Goal: Task Accomplishment & Management: Complete application form

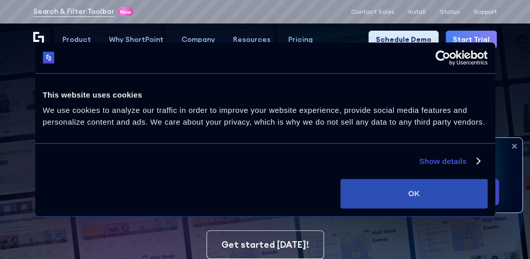
click at [407, 195] on button "OK" at bounding box center [413, 194] width 147 height 30
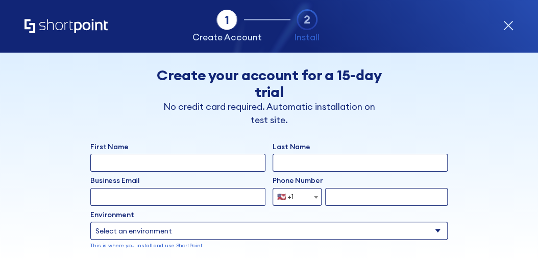
click at [169, 165] on input "First Name" at bounding box center [177, 163] width 175 height 18
type input "[PERSON_NAME]"
type input "Jordan"
type input "[EMAIL_ADDRESS][DOMAIN_NAME]"
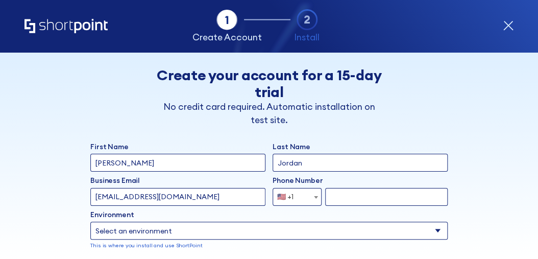
type input "2407509835"
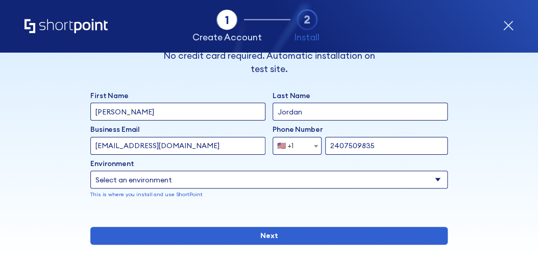
click at [430, 177] on select "Select an environment Microsoft 365 SharePoint Online SharePoint 2019 (On-Premi…" at bounding box center [268, 180] width 357 height 18
select select "SharePoint 2019 (On-Premise)"
click at [90, 171] on select "Select an environment Microsoft 365 SharePoint Online SharePoint 2019 (On-Premi…" at bounding box center [268, 180] width 357 height 18
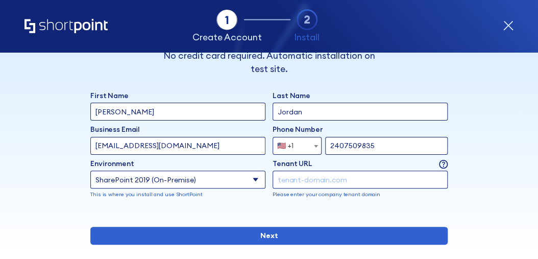
click at [318, 179] on input "form" at bounding box center [360, 180] width 175 height 18
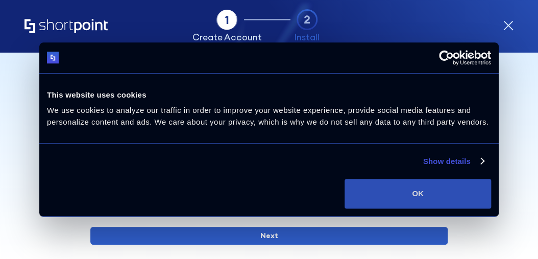
click at [415, 191] on button "OK" at bounding box center [418, 194] width 147 height 30
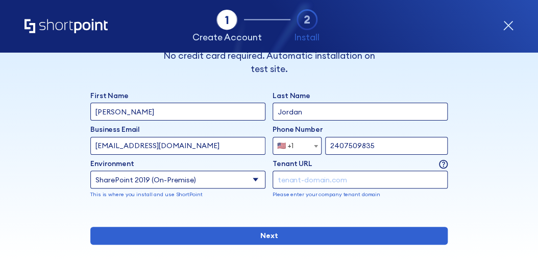
click at [190, 145] on input "[EMAIL_ADDRESS][DOMAIN_NAME]" at bounding box center [177, 146] width 175 height 18
click at [294, 181] on input "form" at bounding box center [360, 180] width 175 height 18
click at [293, 180] on input "form" at bounding box center [360, 180] width 175 height 18
paste input "[URL][DOMAIN_NAME]"
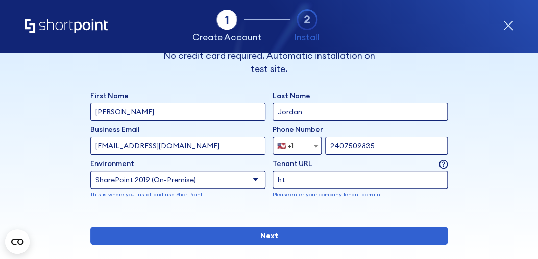
type input "h"
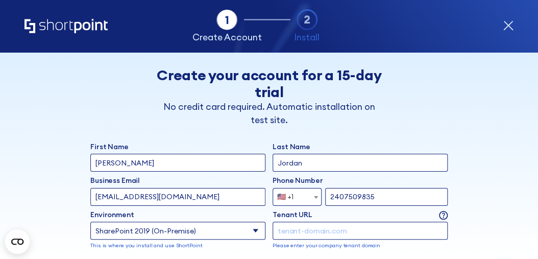
click at [326, 231] on input "form" at bounding box center [360, 231] width 175 height 18
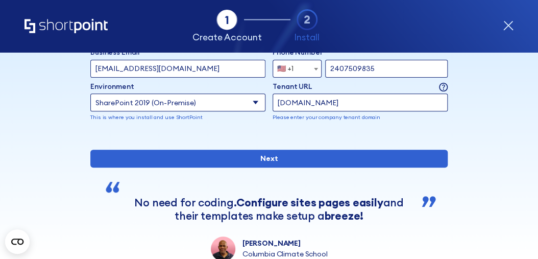
scroll to position [153, 0]
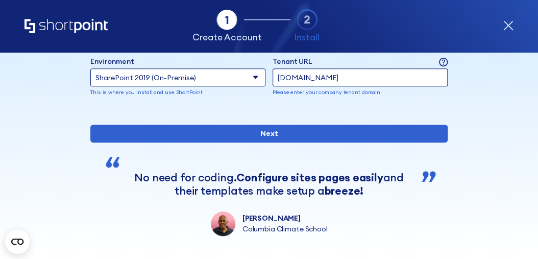
type input "[DOMAIN_NAME]"
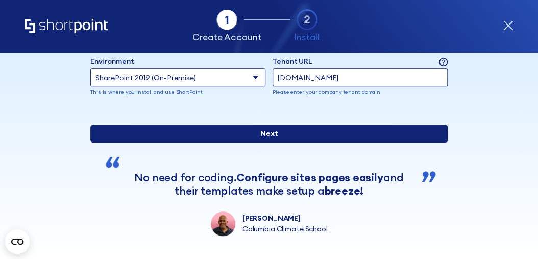
click at [275, 142] on input "Next" at bounding box center [268, 134] width 357 height 18
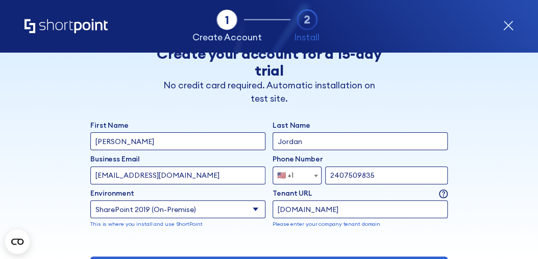
scroll to position [0, 0]
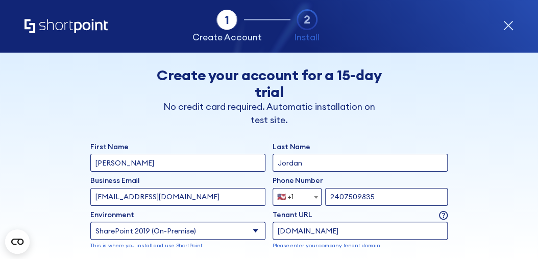
drag, startPoint x: 197, startPoint y: 60, endPoint x: 118, endPoint y: 98, distance: 86.8
click at [123, 67] on div "Back Back Create your account for a 15-day trial No credit card required. Autom…" at bounding box center [269, 221] width 471 height 336
click at [210, 190] on input "[EMAIL_ADDRESS][DOMAIN_NAME]" at bounding box center [177, 197] width 175 height 18
click at [209, 192] on input "[EMAIL_ADDRESS][DOMAIN_NAME]" at bounding box center [177, 197] width 175 height 18
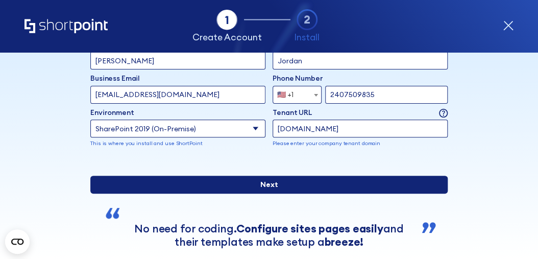
click at [270, 194] on input "Next" at bounding box center [268, 185] width 357 height 18
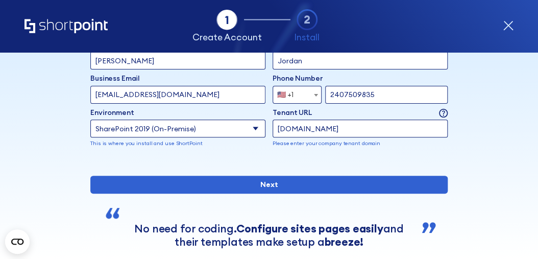
drag, startPoint x: 344, startPoint y: 128, endPoint x: 271, endPoint y: 126, distance: 73.6
click at [273, 126] on input "[DOMAIN_NAME]" at bounding box center [360, 128] width 175 height 18
drag, startPoint x: 139, startPoint y: 93, endPoint x: 88, endPoint y: 92, distance: 51.1
click at [90, 92] on input "[EMAIL_ADDRESS][DOMAIN_NAME]" at bounding box center [177, 95] width 175 height 18
paste input "[DOMAIN_NAME]"
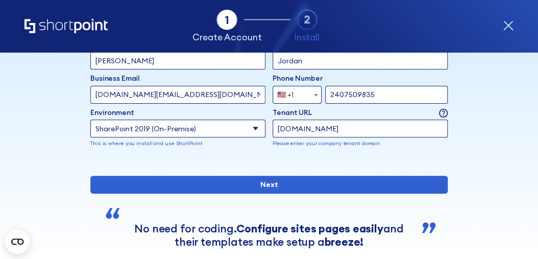
click at [159, 93] on input "[DOMAIN_NAME][EMAIL_ADDRESS][DOMAIN_NAME]" at bounding box center [177, 95] width 175 height 18
click at [90, 176] on input "Next" at bounding box center [268, 185] width 357 height 18
click at [206, 95] on input "[EMAIL_ADDRESS][DOMAIN_NAME]" at bounding box center [177, 95] width 175 height 18
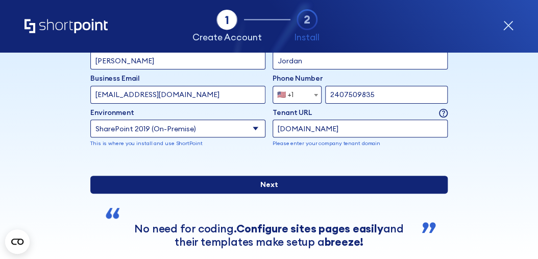
click at [266, 194] on input "Next" at bounding box center [268, 185] width 357 height 18
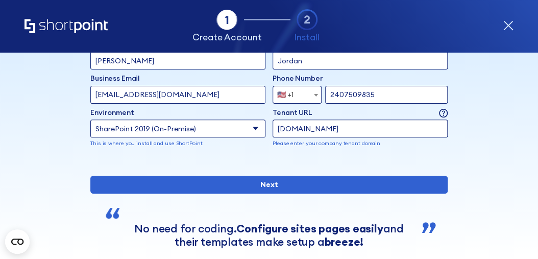
drag, startPoint x: 194, startPoint y: 93, endPoint x: 86, endPoint y: 91, distance: 107.8
click at [90, 91] on input "[EMAIL_ADDRESS][DOMAIN_NAME]" at bounding box center [177, 95] width 175 height 18
paste input "[URL][DOMAIN_NAME]"
click at [90, 176] on input "Next" at bounding box center [268, 185] width 357 height 18
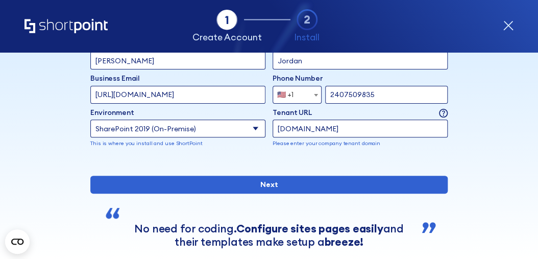
scroll to position [0, 0]
type input "h"
